Goal: Transaction & Acquisition: Purchase product/service

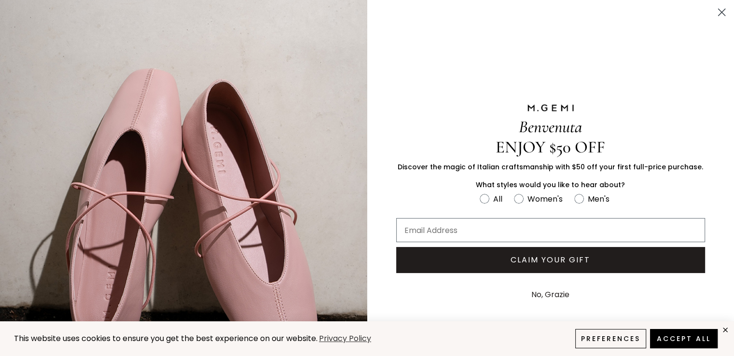
scroll to position [58, 0]
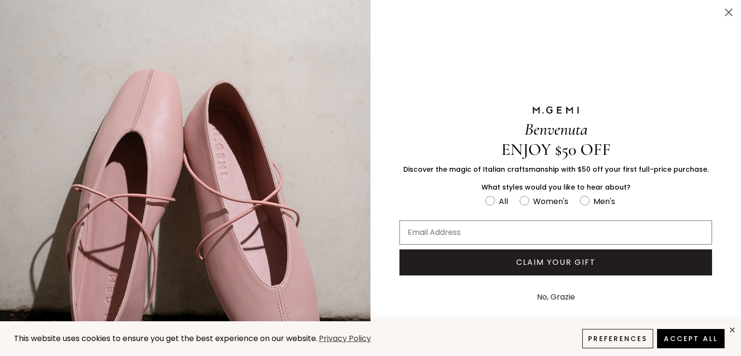
click at [725, 10] on circle "Close dialog" at bounding box center [729, 12] width 16 height 16
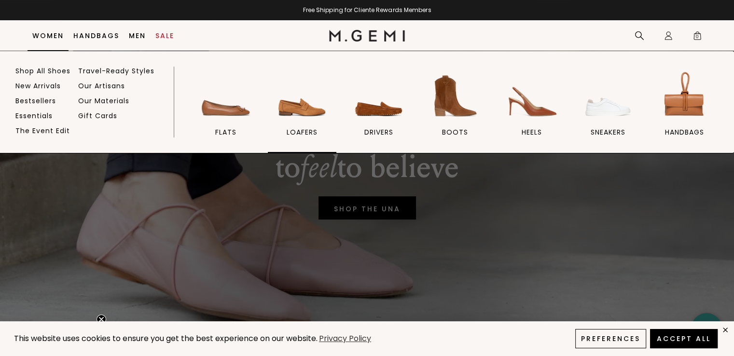
click at [291, 110] on img at bounding box center [302, 96] width 54 height 54
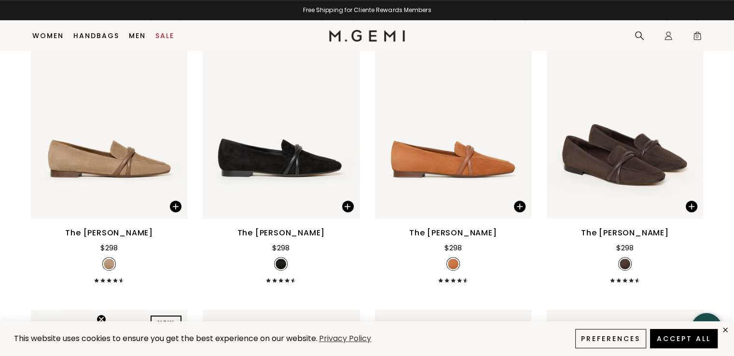
scroll to position [490, 0]
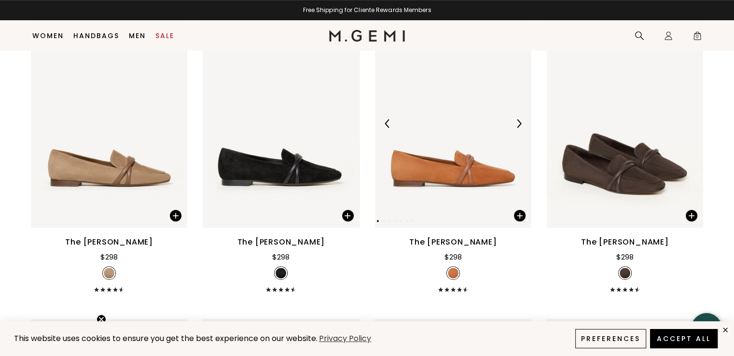
click at [520, 119] on img at bounding box center [518, 123] width 9 height 9
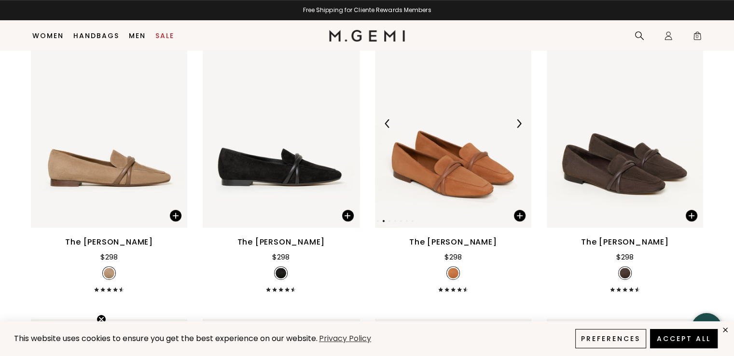
click at [520, 119] on img at bounding box center [518, 123] width 9 height 9
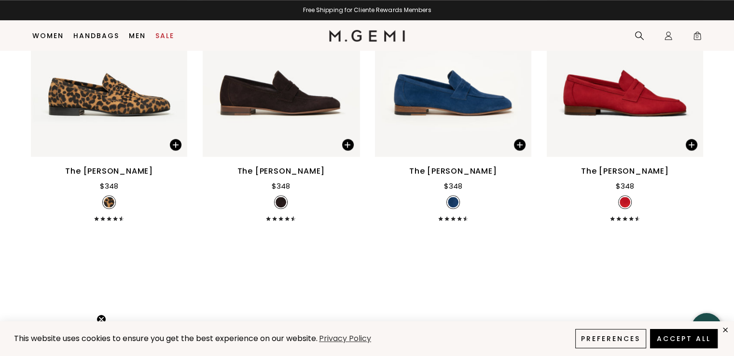
scroll to position [1038, 0]
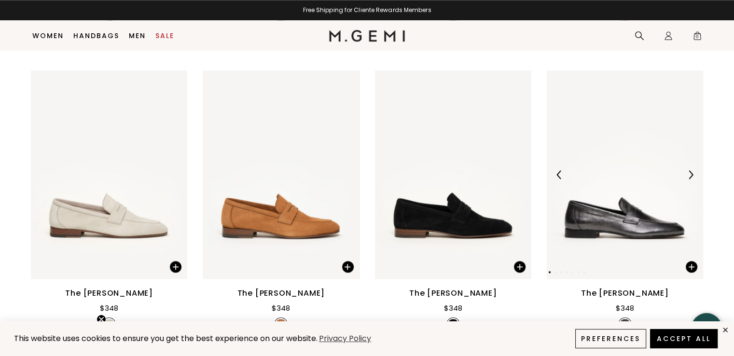
click at [636, 167] on div at bounding box center [625, 174] width 156 height 15
click at [617, 226] on img at bounding box center [625, 174] width 156 height 208
click at [592, 288] on div "The [PERSON_NAME]" at bounding box center [625, 294] width 88 height 12
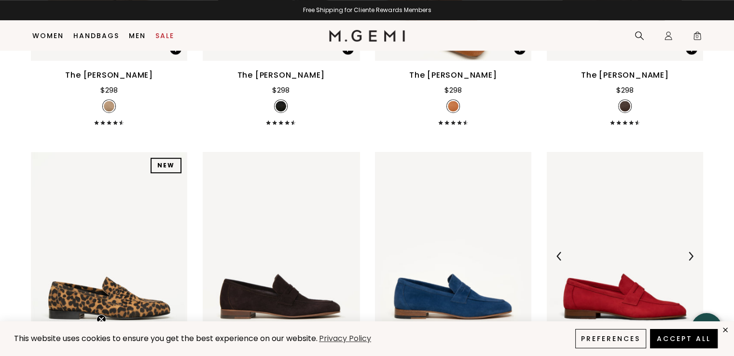
scroll to position [951, 0]
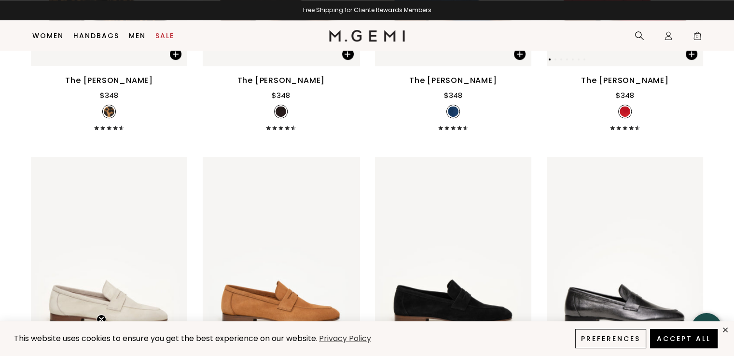
click at [590, 200] on img at bounding box center [625, 261] width 156 height 208
click at [691, 257] on img at bounding box center [690, 261] width 9 height 9
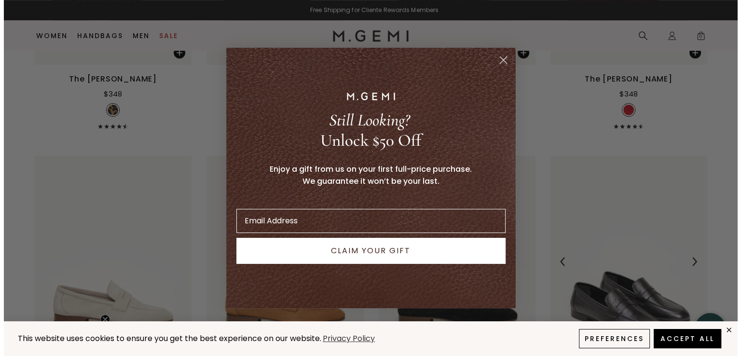
scroll to position [1029, 0]
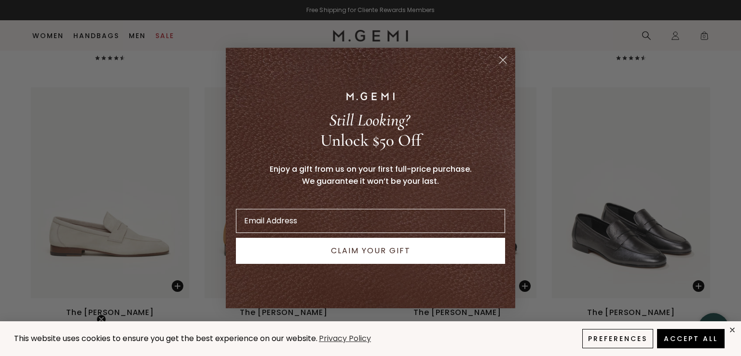
click at [502, 58] on icon "Close dialog" at bounding box center [503, 60] width 7 height 7
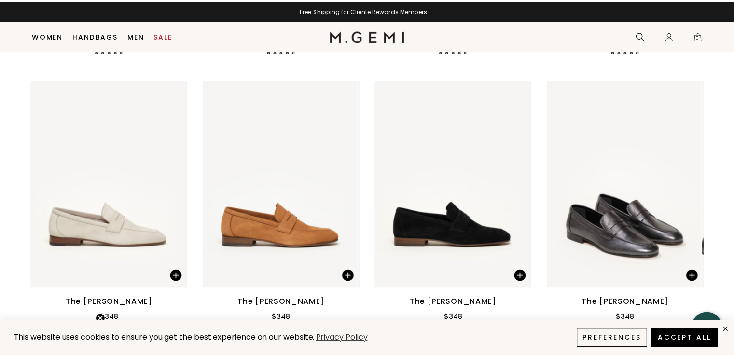
scroll to position [1021, 0]
